Goal: Find specific page/section: Find specific page/section

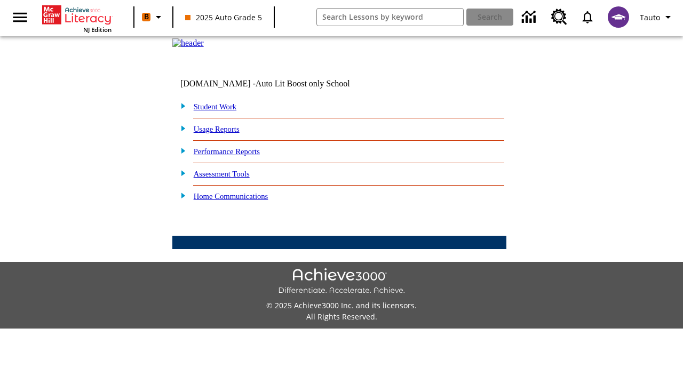
click at [221, 111] on link "Student Work" at bounding box center [215, 106] width 43 height 9
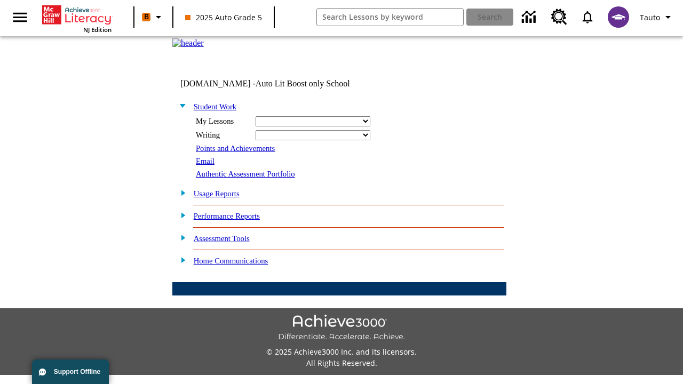
select select "/options/reports/?report_id=24&atype=14&section=2"
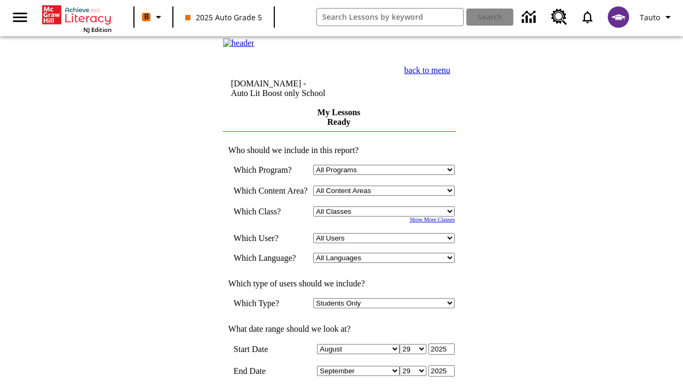
scroll to position [278, 0]
